Goal: Task Accomplishment & Management: Manage account settings

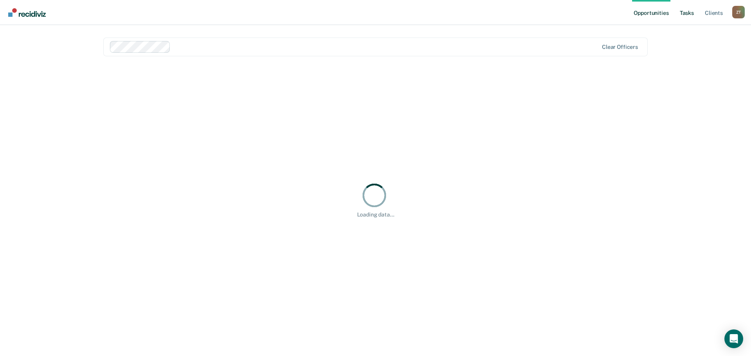
click at [693, 12] on link "Tasks" at bounding box center [686, 12] width 17 height 25
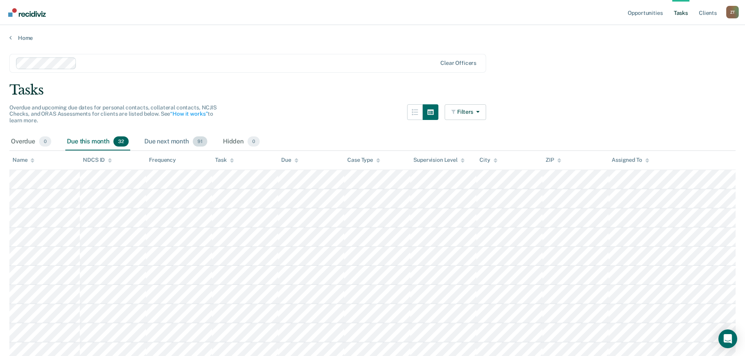
click at [171, 136] on div "Due next month 91" at bounding box center [176, 141] width 66 height 17
click at [171, 141] on div "Due next month 91" at bounding box center [176, 141] width 66 height 17
click at [87, 139] on div "Due this month 32" at bounding box center [97, 141] width 65 height 17
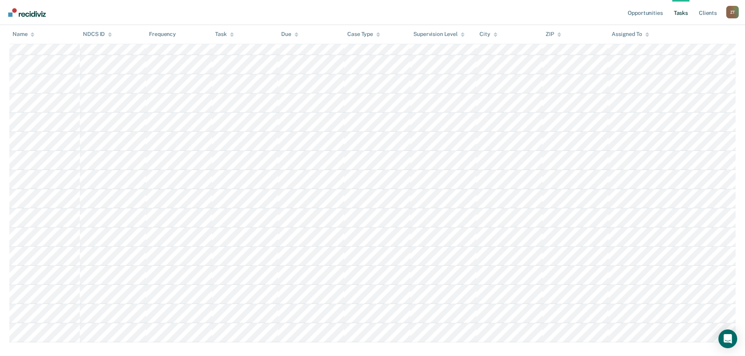
scroll to position [458, 0]
